Goal: Transaction & Acquisition: Obtain resource

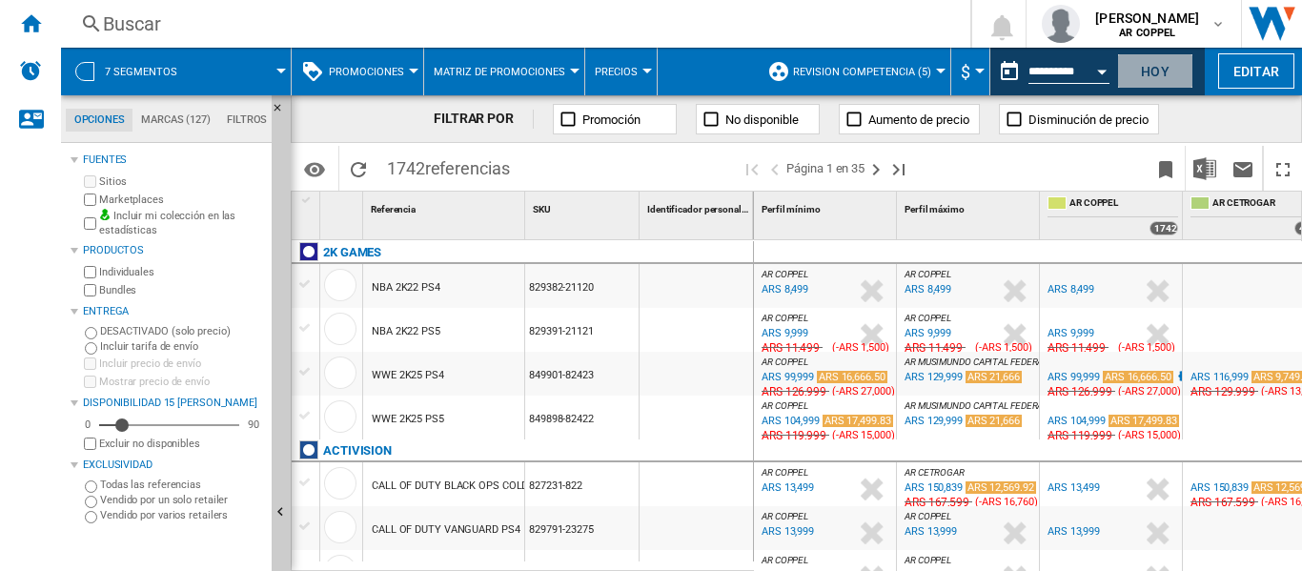
click at [1169, 71] on button "Hoy" at bounding box center [1155, 70] width 76 height 35
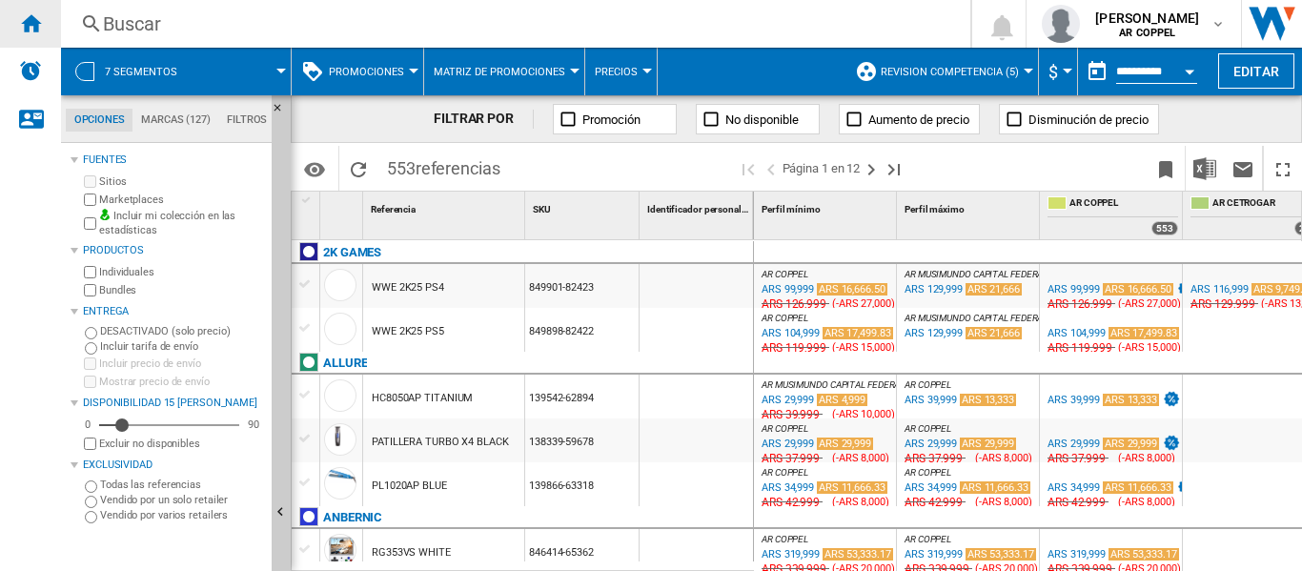
click at [40, 21] on ng-md-icon "Inicio" at bounding box center [30, 22] width 23 height 23
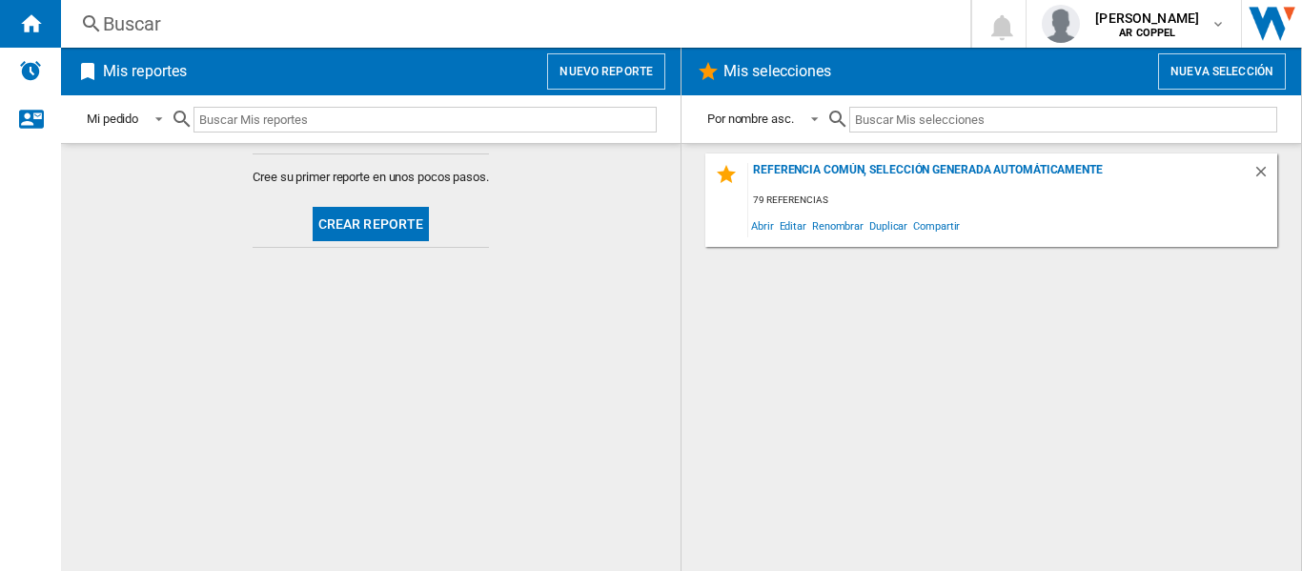
click at [355, 226] on button "Crear reporte" at bounding box center [371, 224] width 117 height 34
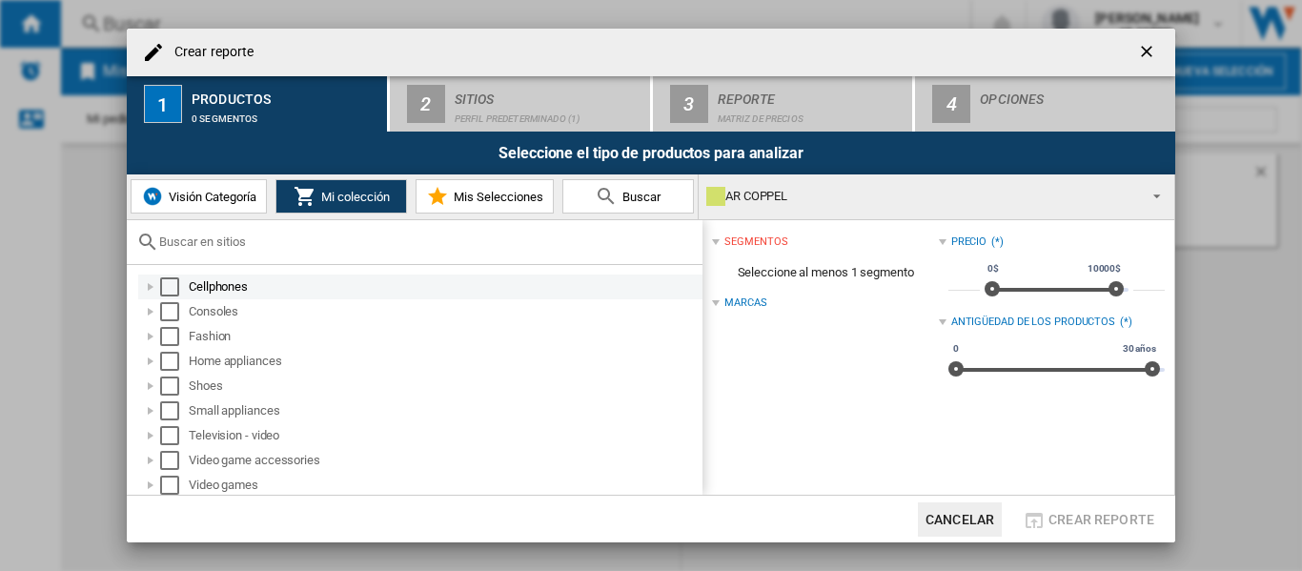
click at [175, 287] on div "Select" at bounding box center [169, 286] width 19 height 19
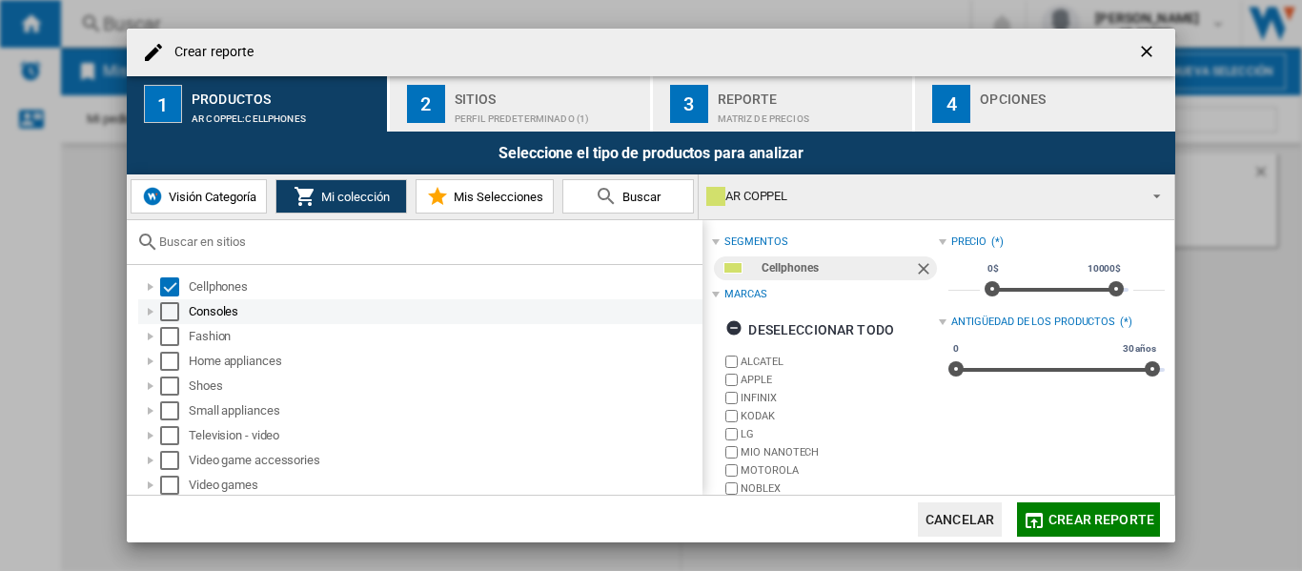
click at [171, 309] on div "Select" at bounding box center [169, 311] width 19 height 19
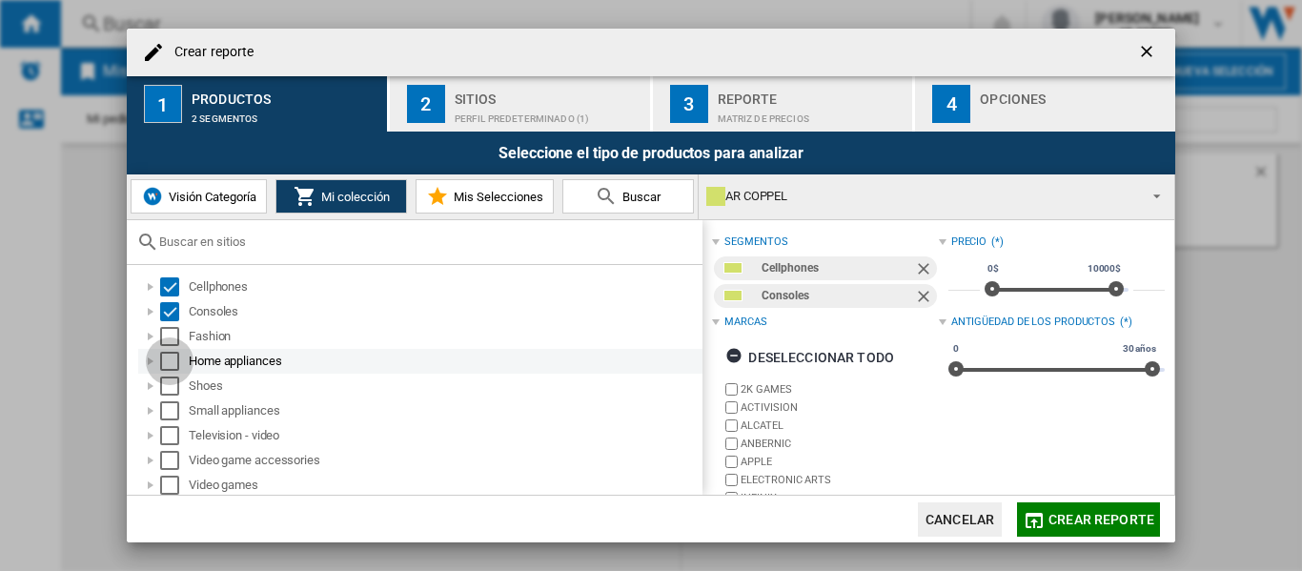
click at [174, 357] on div "Select" at bounding box center [169, 361] width 19 height 19
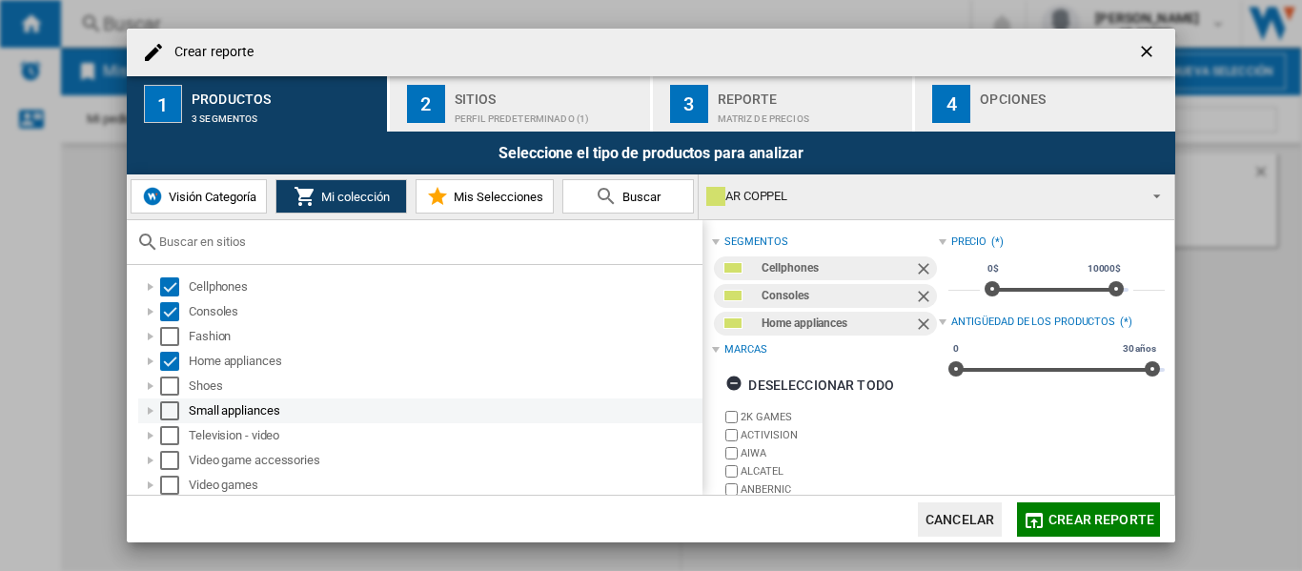
click at [167, 410] on div "Select" at bounding box center [169, 410] width 19 height 19
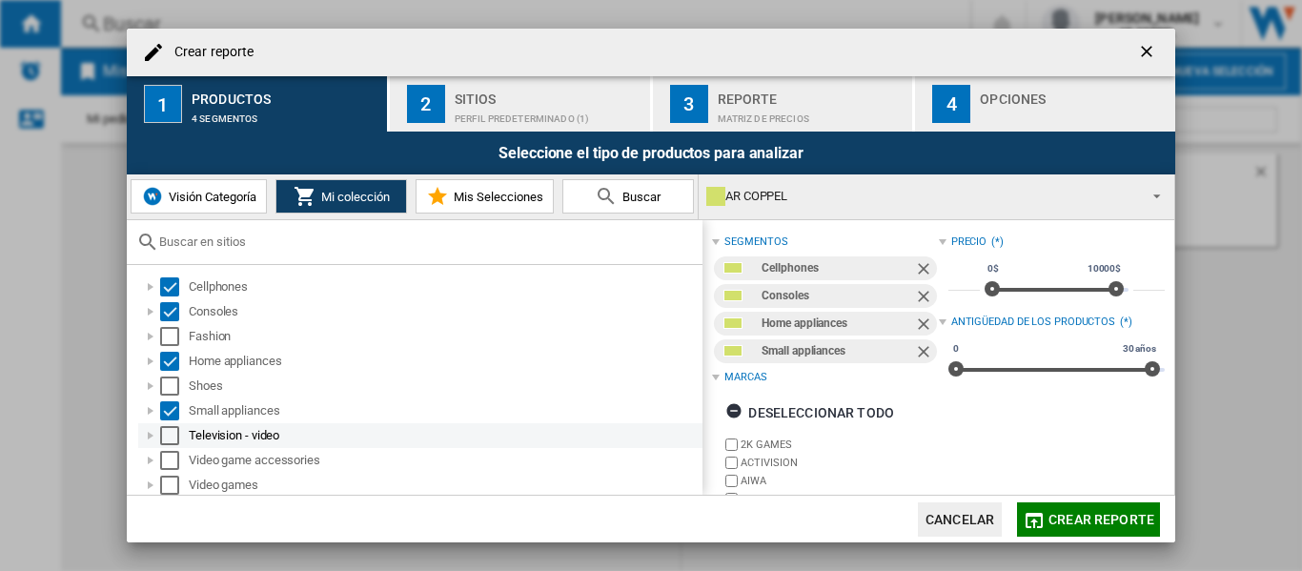
click at [165, 431] on div "Select" at bounding box center [169, 435] width 19 height 19
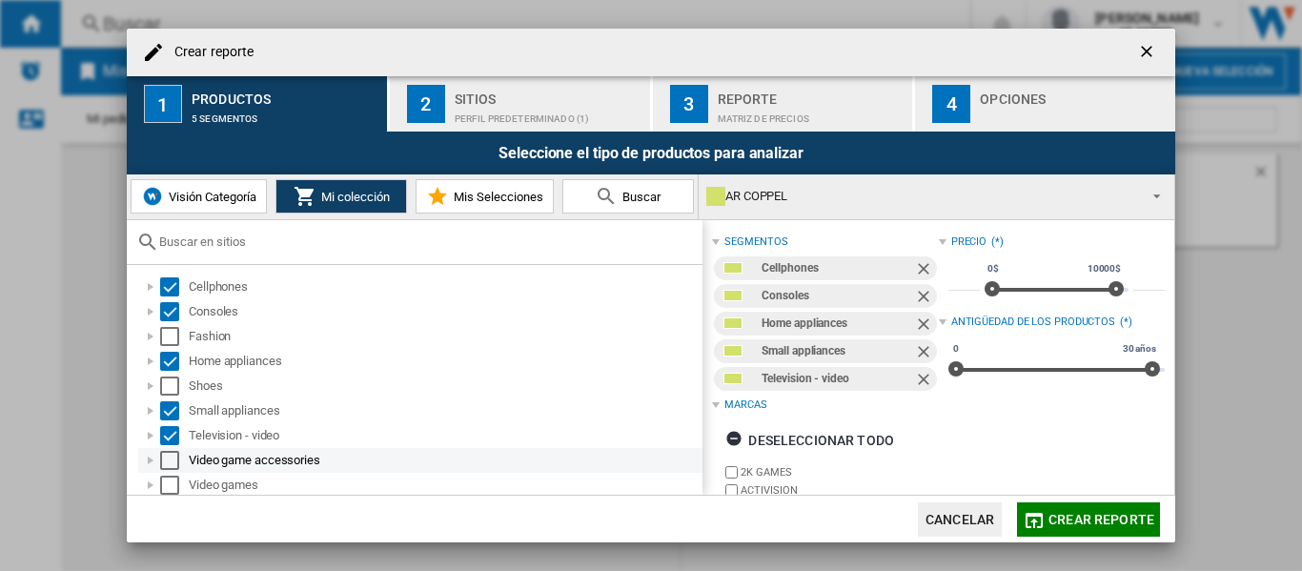
click at [162, 458] on div "Select" at bounding box center [169, 460] width 19 height 19
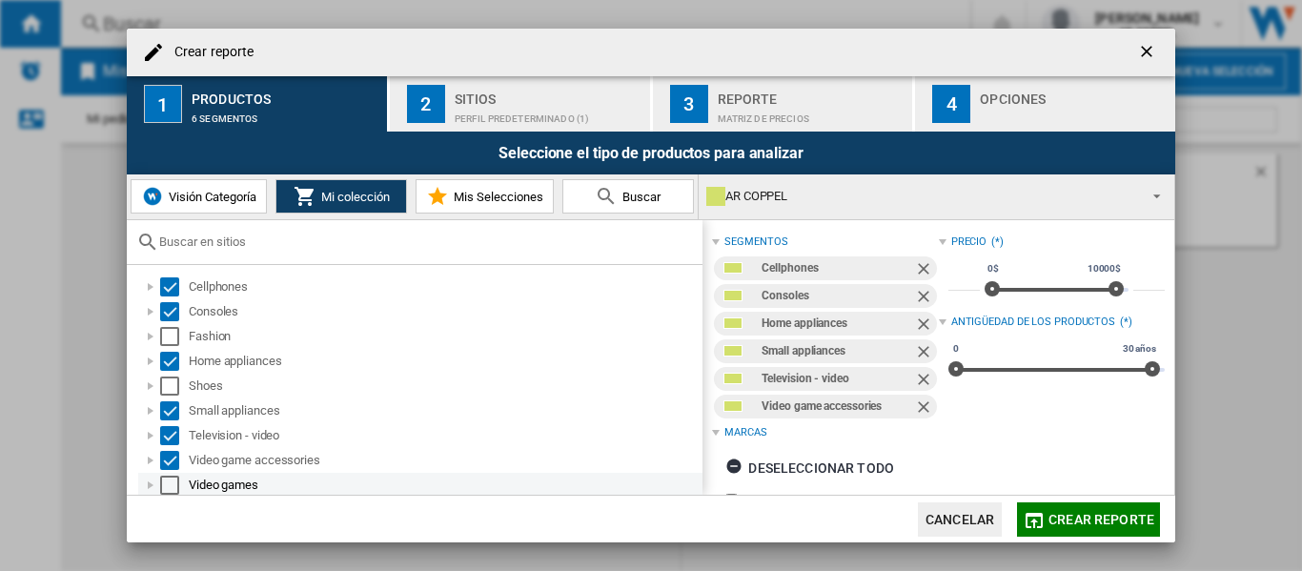
click at [164, 478] on div "Select" at bounding box center [169, 485] width 19 height 19
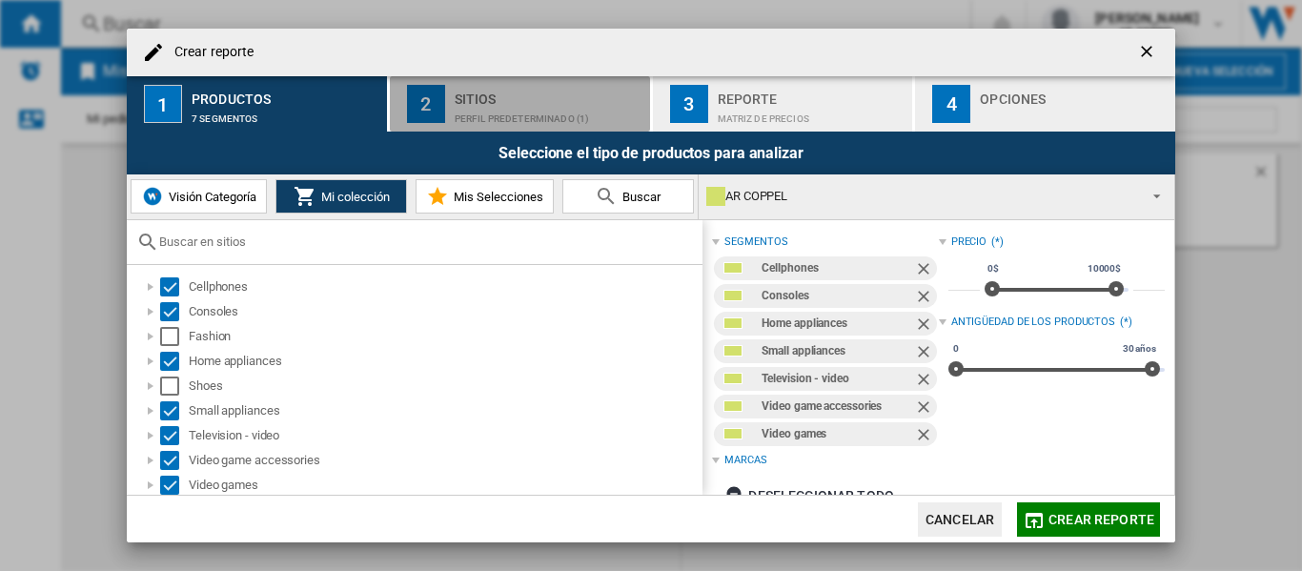
click at [479, 104] on div "Perfil predeterminado (1)" at bounding box center [549, 114] width 188 height 20
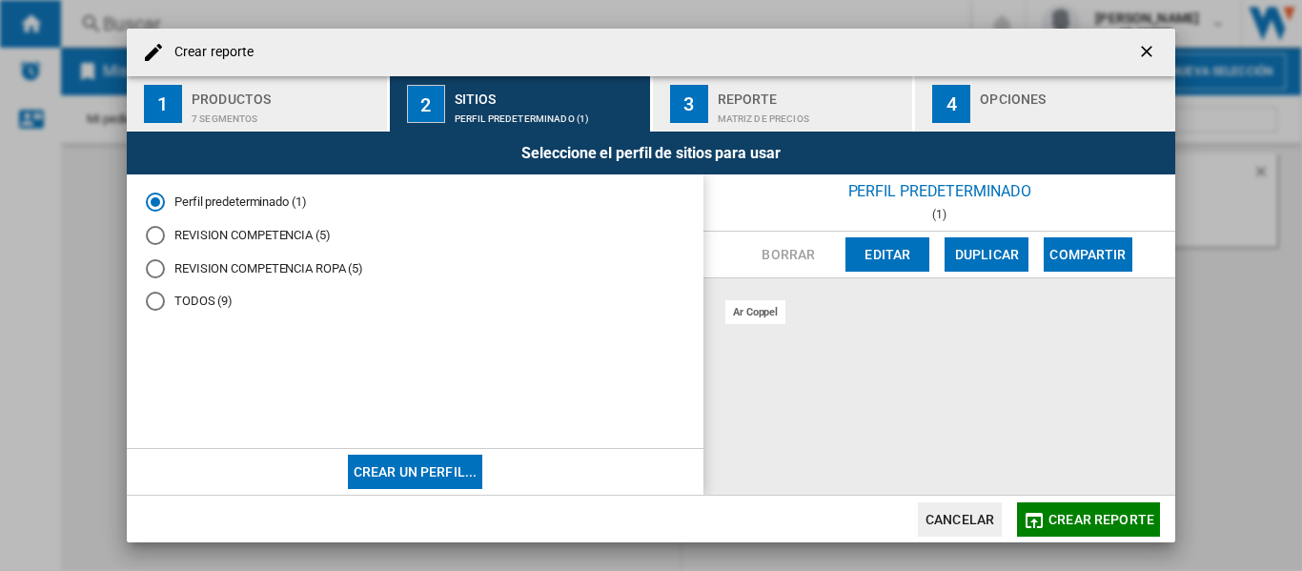
click at [157, 236] on div "REVISION COMPETENCIA (5)" at bounding box center [155, 235] width 19 height 19
click at [1149, 55] on ng-md-icon "getI18NText('BUTTONS.CLOSE_DIALOG')" at bounding box center [1148, 53] width 23 height 23
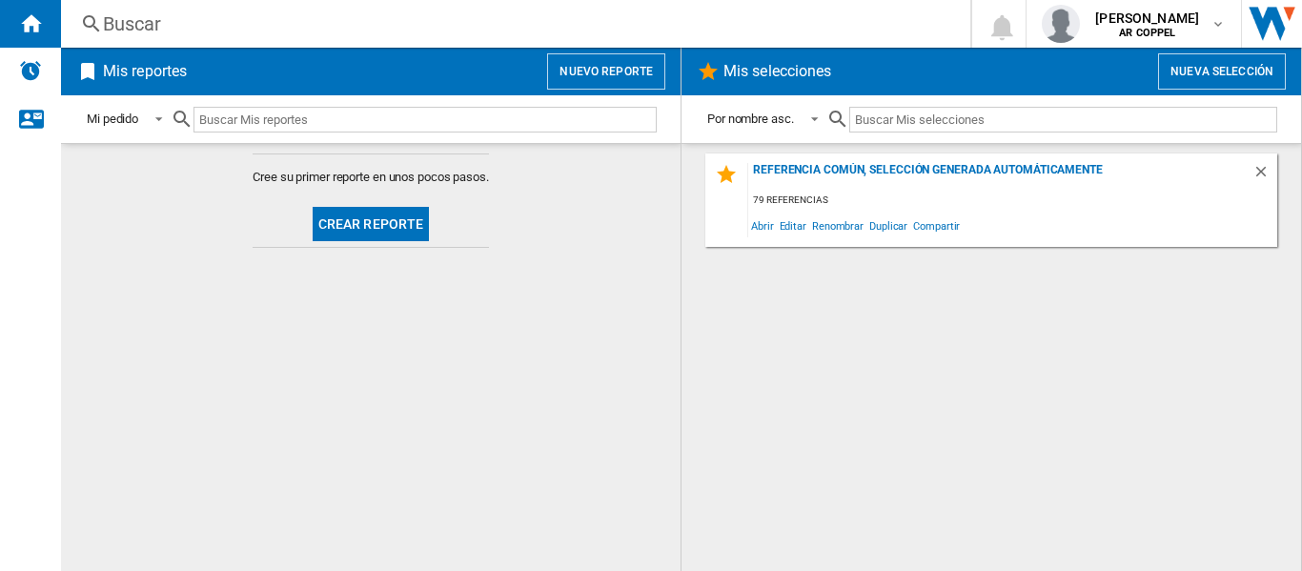
click at [385, 224] on button "Crear reporte" at bounding box center [371, 224] width 117 height 34
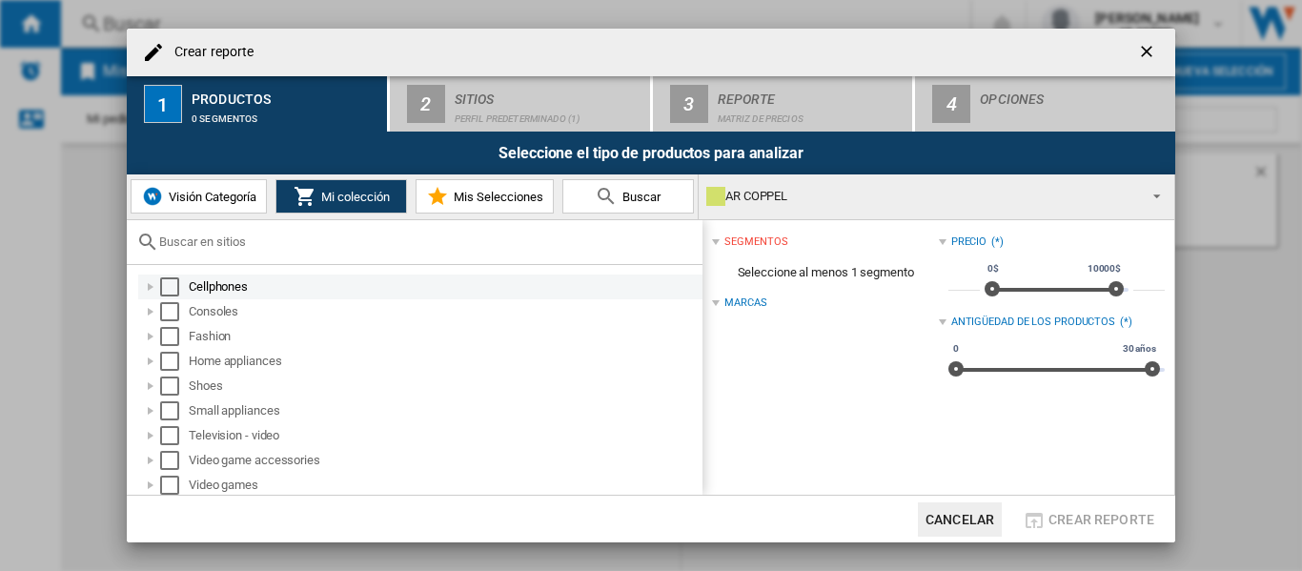
click at [169, 287] on div "Select" at bounding box center [169, 286] width 19 height 19
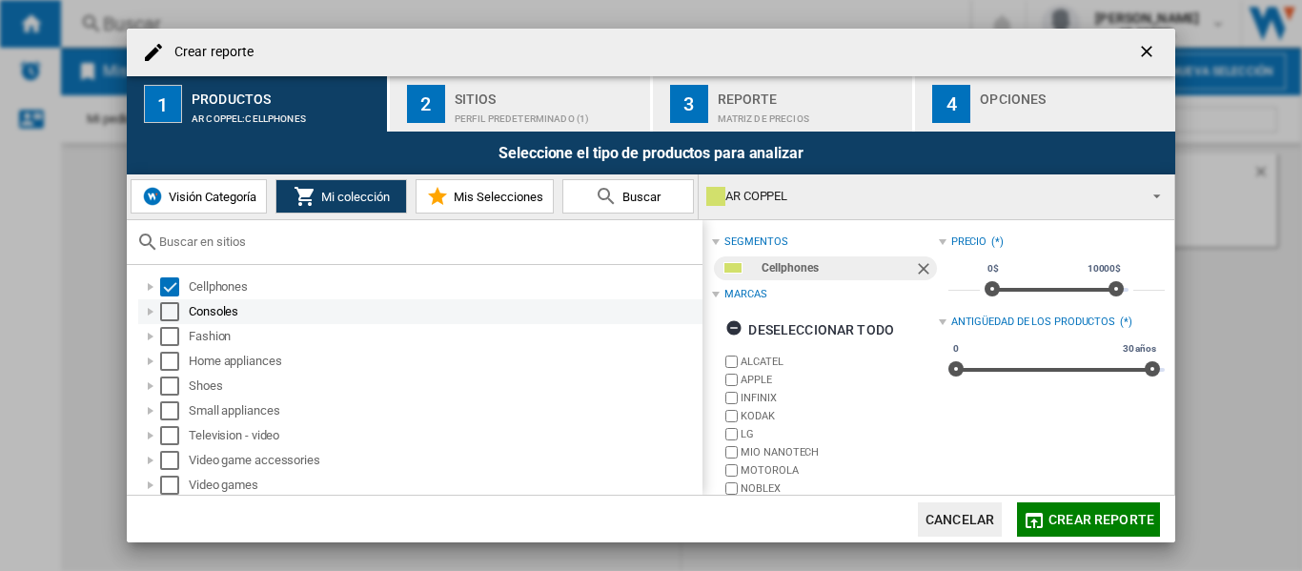
click at [169, 307] on div "Select" at bounding box center [169, 311] width 19 height 19
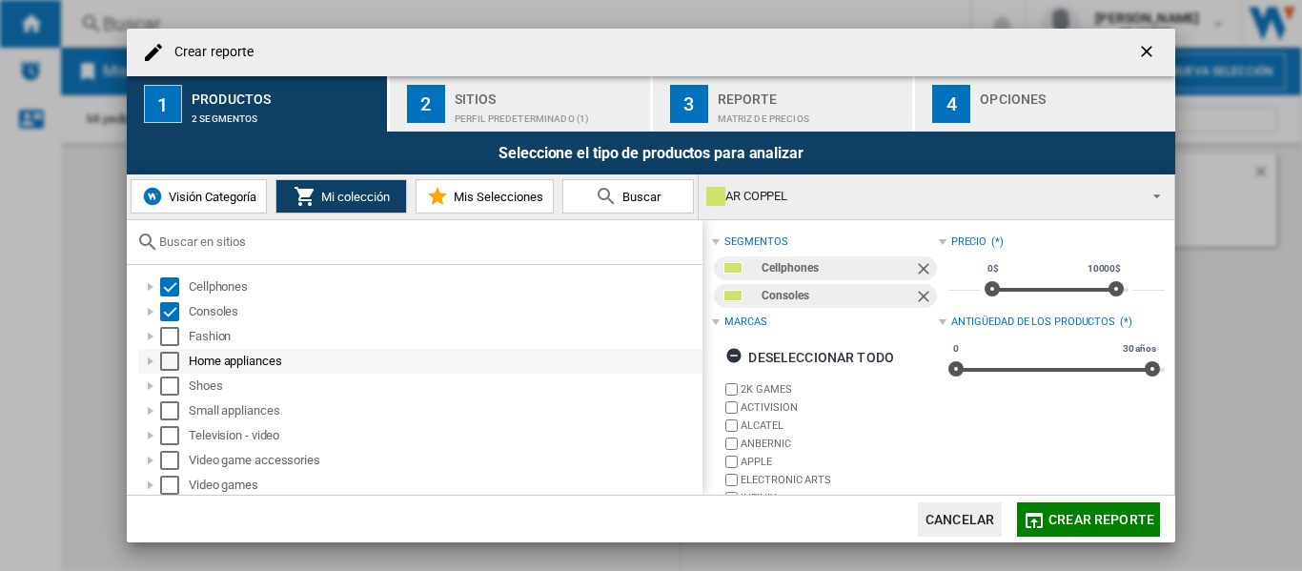
click at [166, 366] on div "Select" at bounding box center [169, 361] width 19 height 19
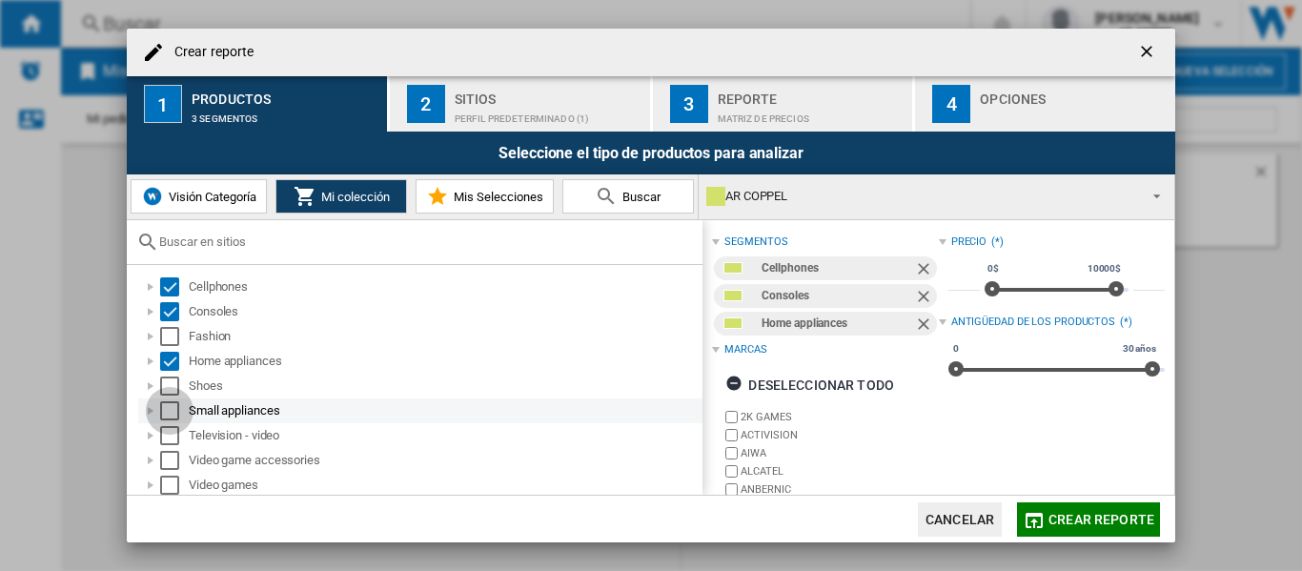
click at [165, 404] on div "Select" at bounding box center [169, 410] width 19 height 19
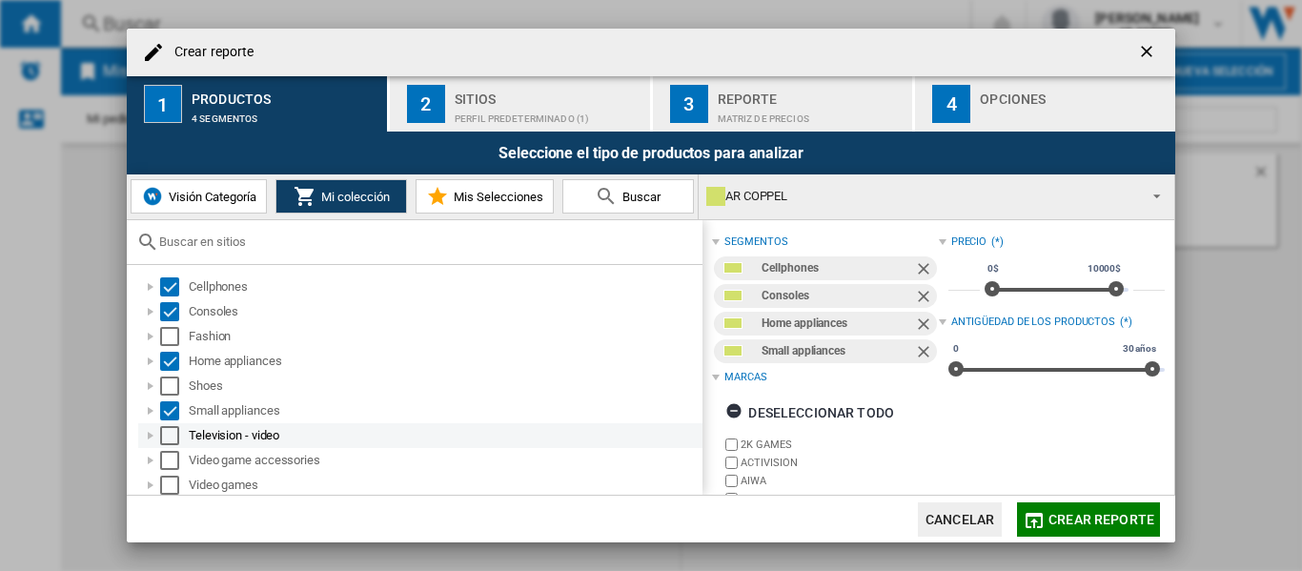
click at [164, 427] on div "Select" at bounding box center [169, 435] width 19 height 19
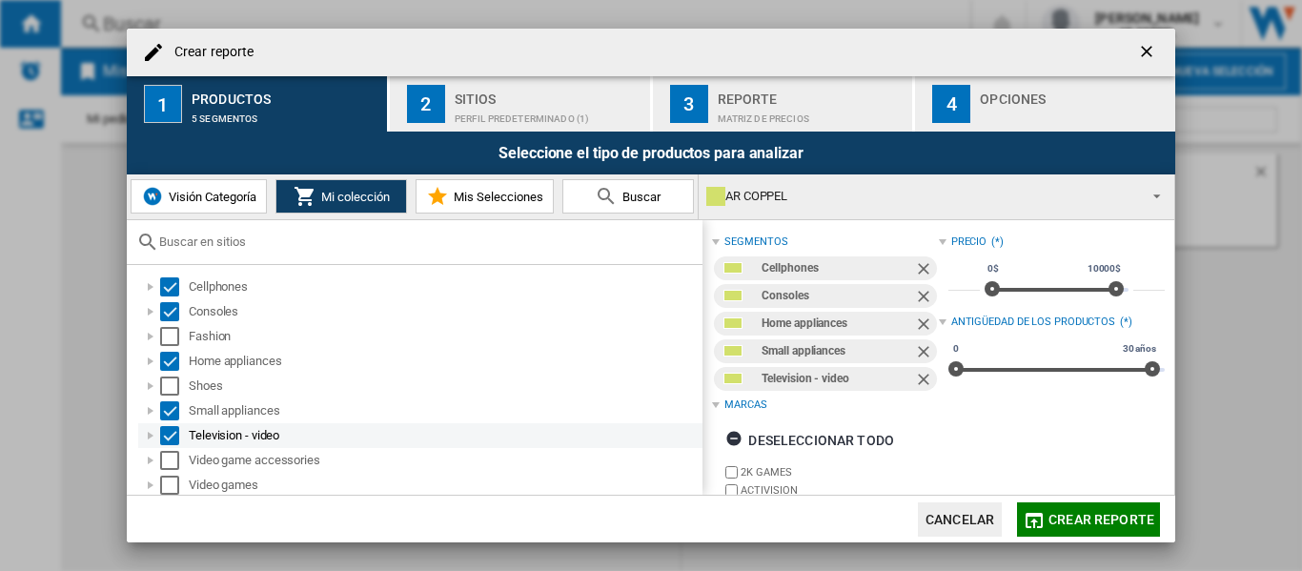
click at [164, 443] on div "Select" at bounding box center [169, 435] width 19 height 19
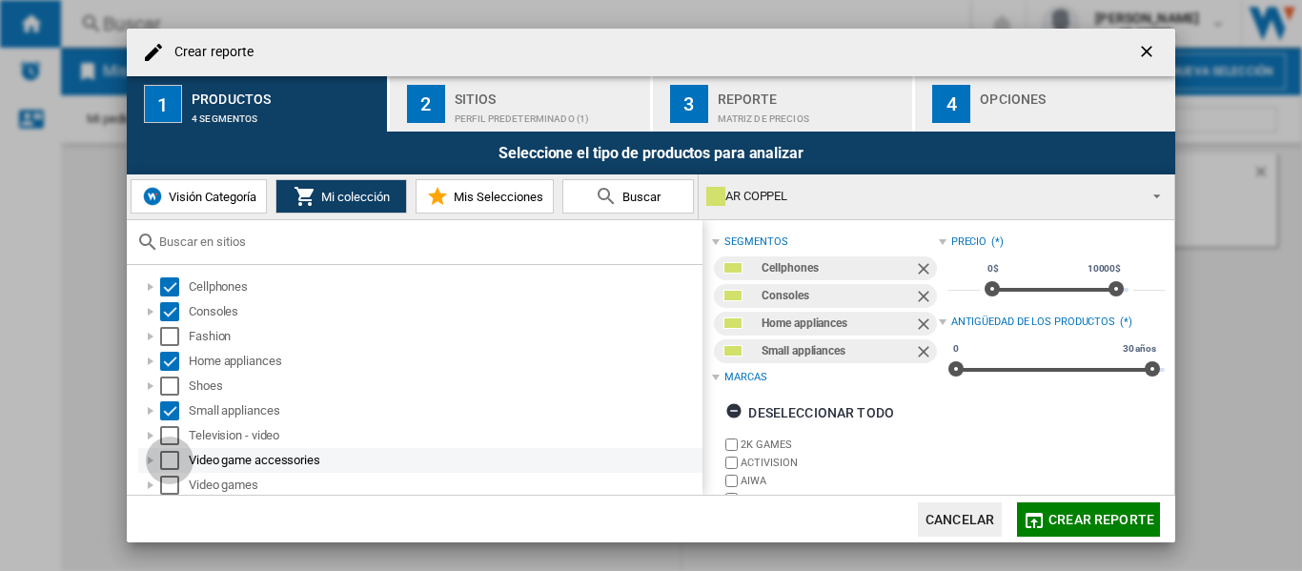
click at [166, 464] on div "Select" at bounding box center [169, 460] width 19 height 19
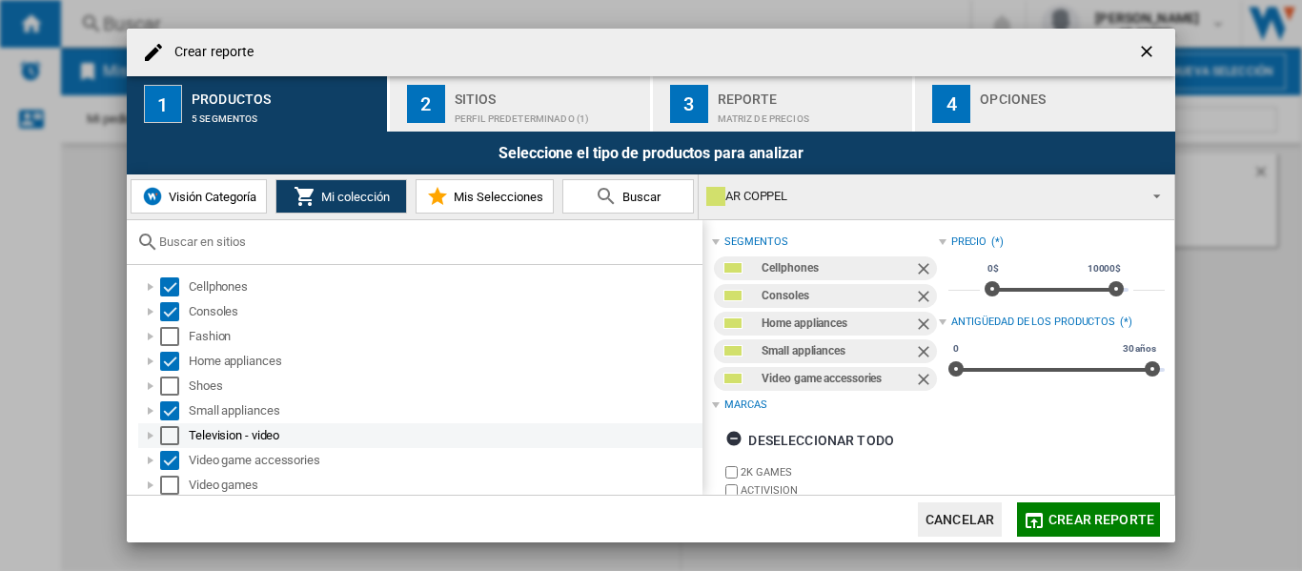
click at [167, 434] on div "Select" at bounding box center [169, 435] width 19 height 19
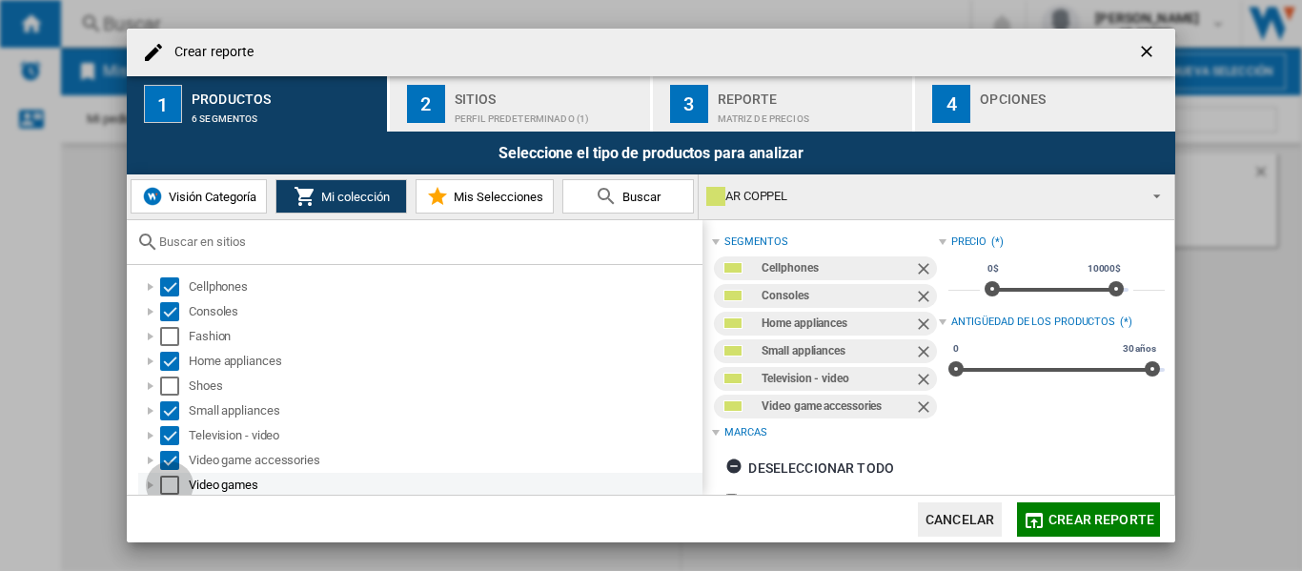
click at [168, 476] on div "Select" at bounding box center [169, 485] width 19 height 19
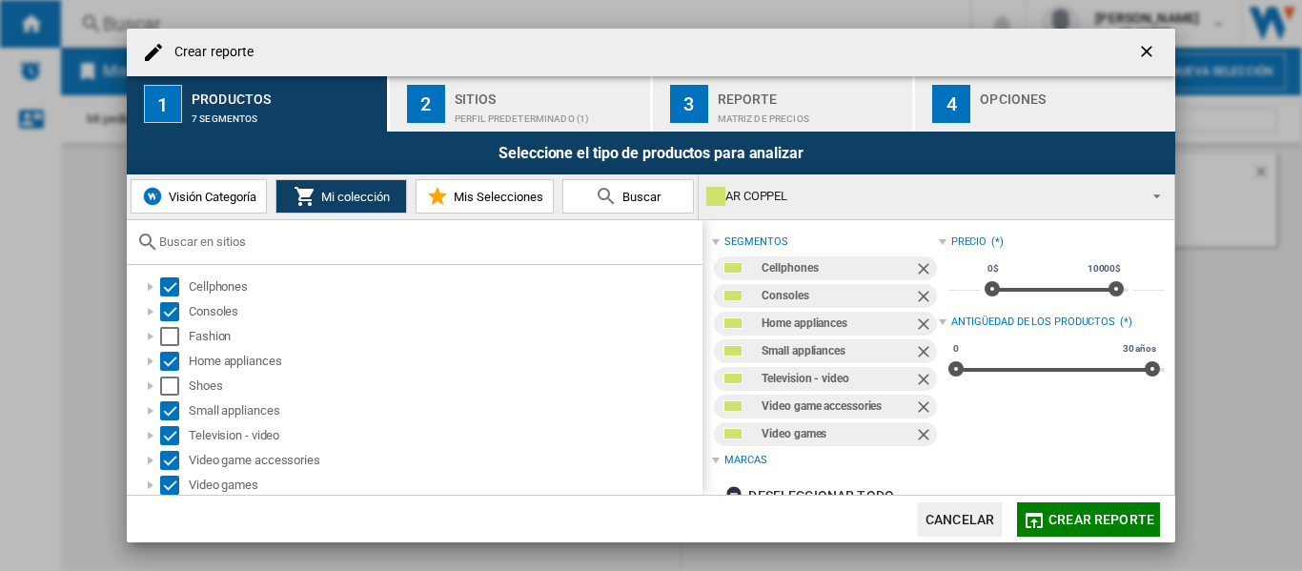
click at [488, 109] on div "Perfil predeterminado (1)" at bounding box center [549, 114] width 188 height 20
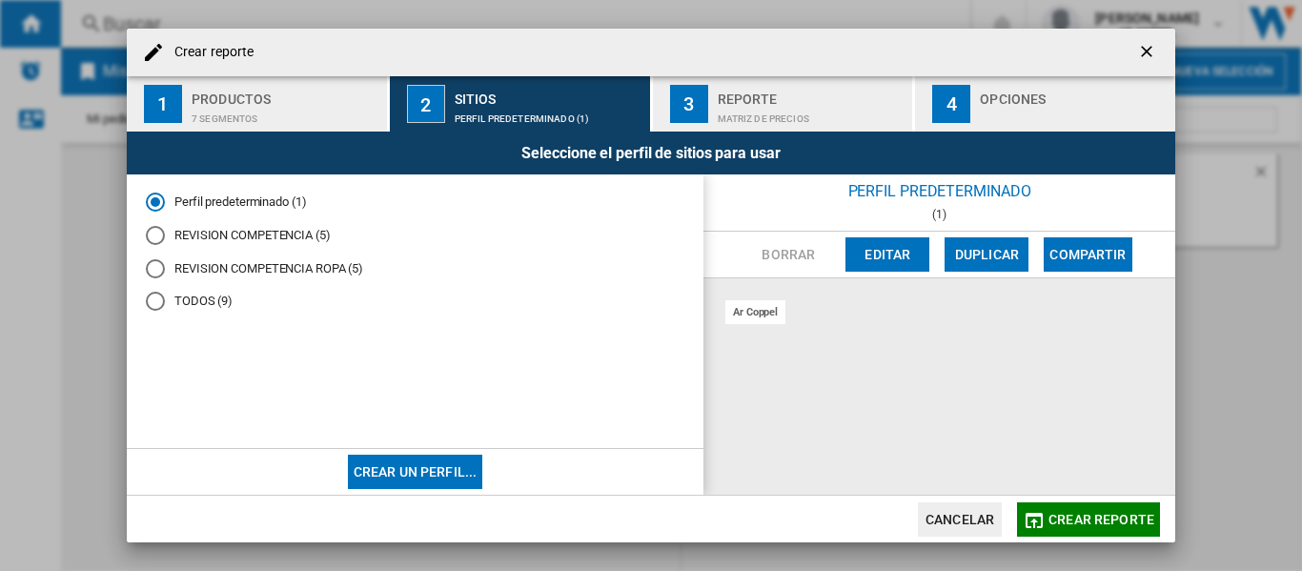
click at [155, 240] on div "REVISION COMPETENCIA (5)" at bounding box center [155, 235] width 19 height 19
click at [747, 106] on div "Matriz de precios" at bounding box center [812, 114] width 188 height 20
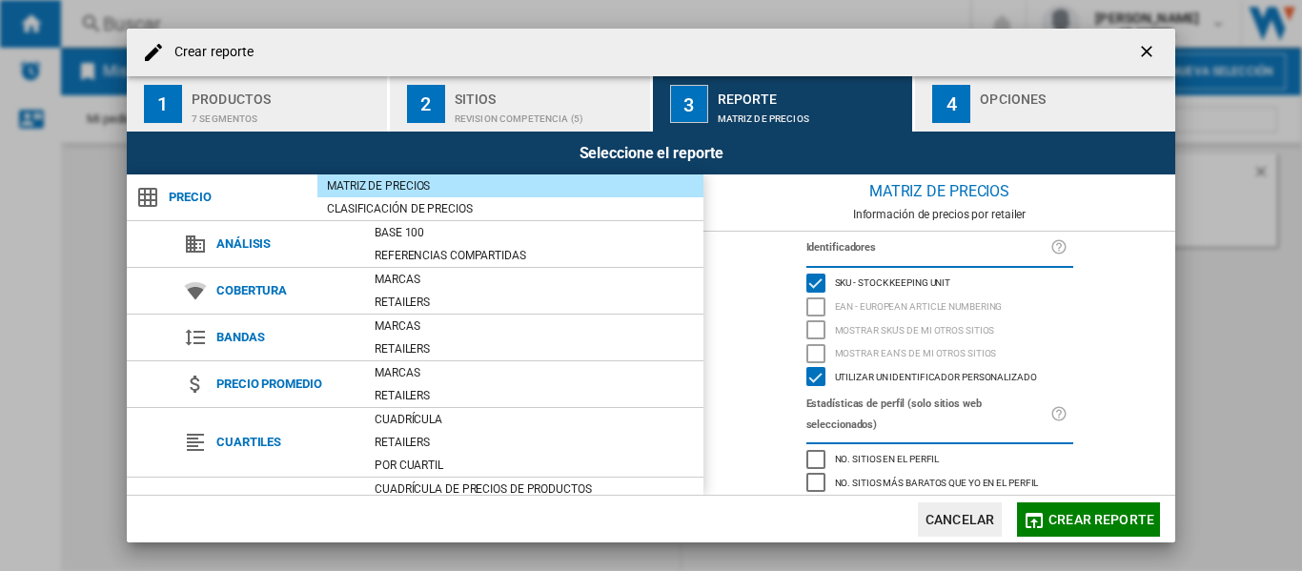
click at [1031, 110] on div "Crear reporte ..." at bounding box center [1074, 114] width 188 height 20
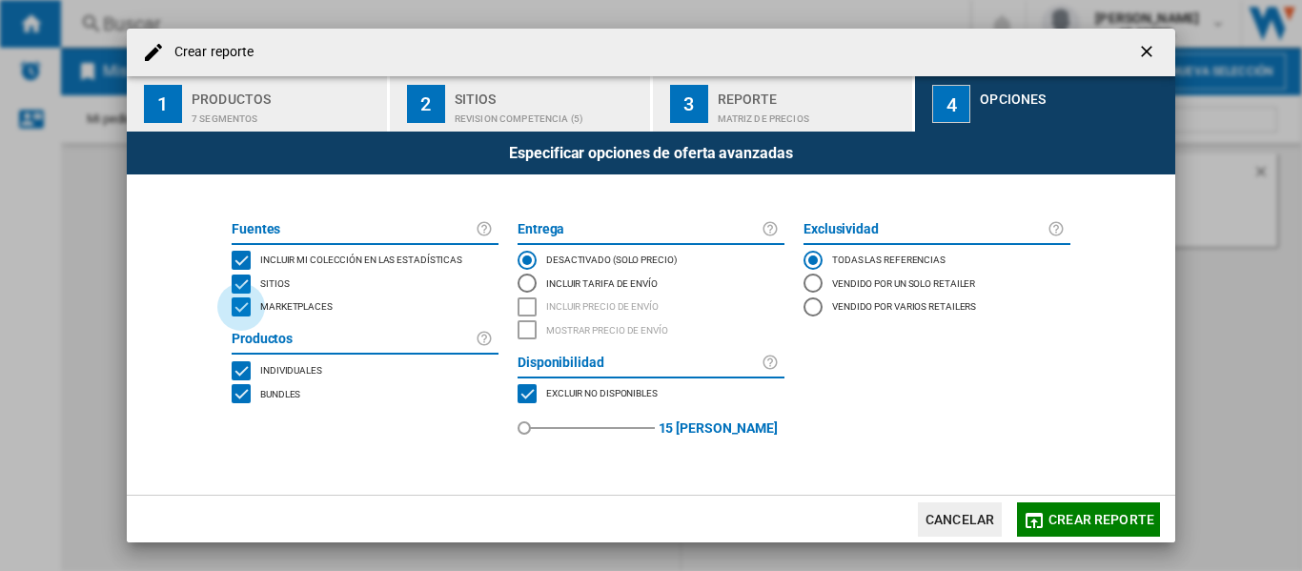
click at [242, 312] on div "MARKETPLACES" at bounding box center [241, 306] width 19 height 19
click at [1080, 520] on span "Crear reporte" at bounding box center [1101, 519] width 106 height 15
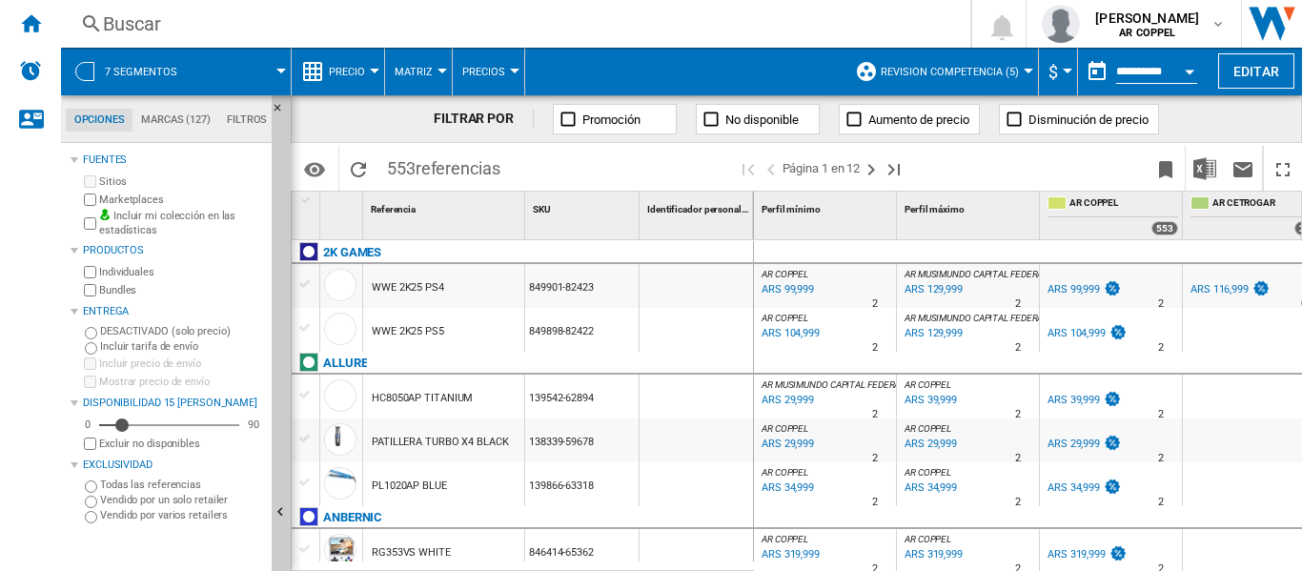
click at [372, 73] on button "Precio" at bounding box center [352, 72] width 46 height 48
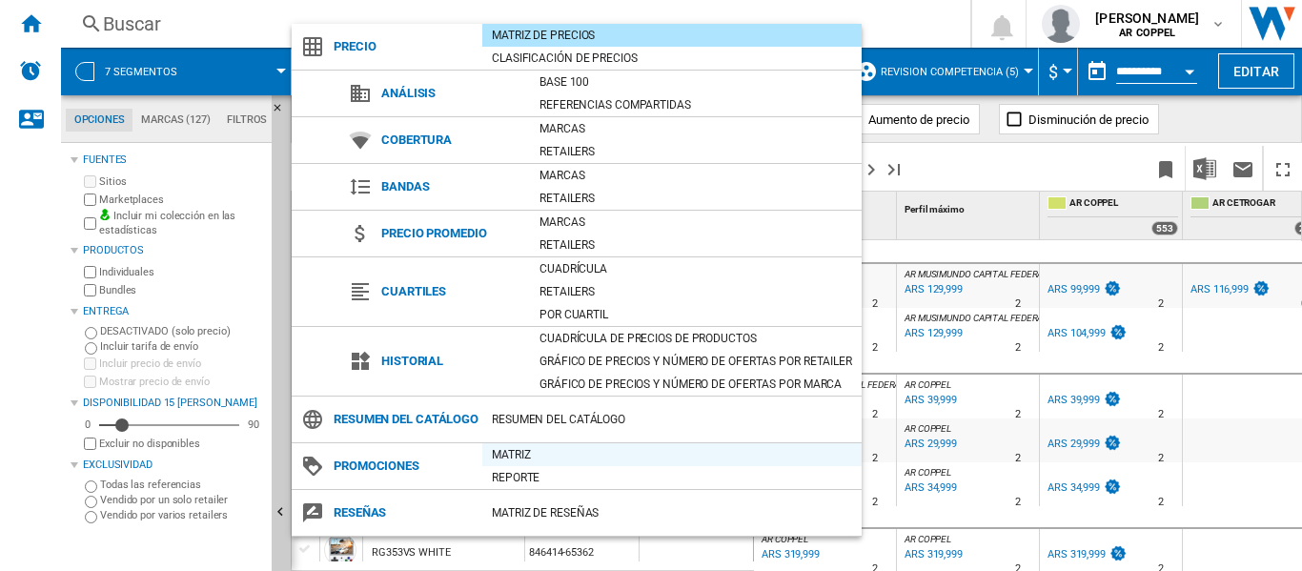
click at [526, 464] on div "Matriz" at bounding box center [671, 454] width 379 height 19
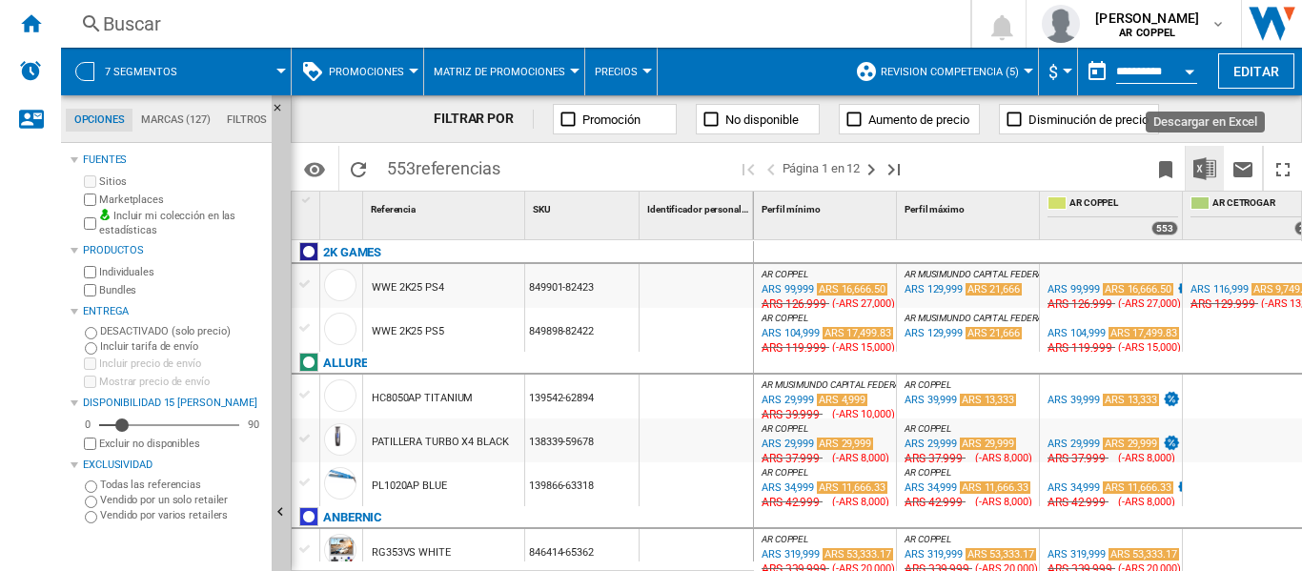
click at [1197, 172] on img "Descargar en Excel" at bounding box center [1204, 168] width 23 height 23
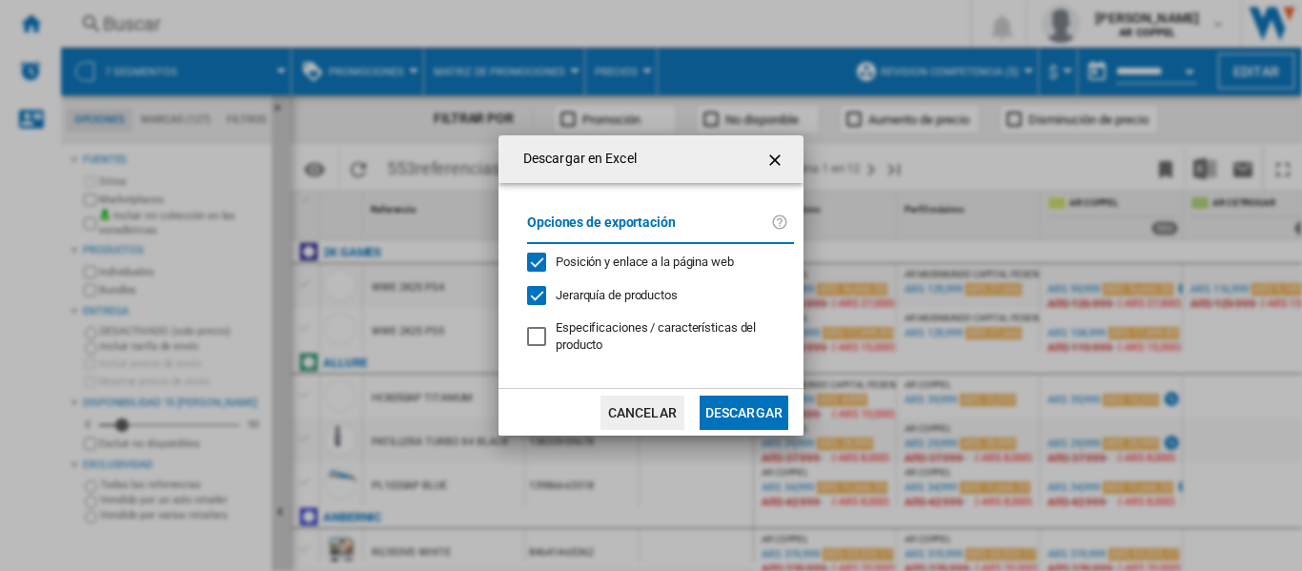
click at [749, 411] on button "Descargar" at bounding box center [744, 413] width 89 height 34
